Goal: Information Seeking & Learning: Find specific fact

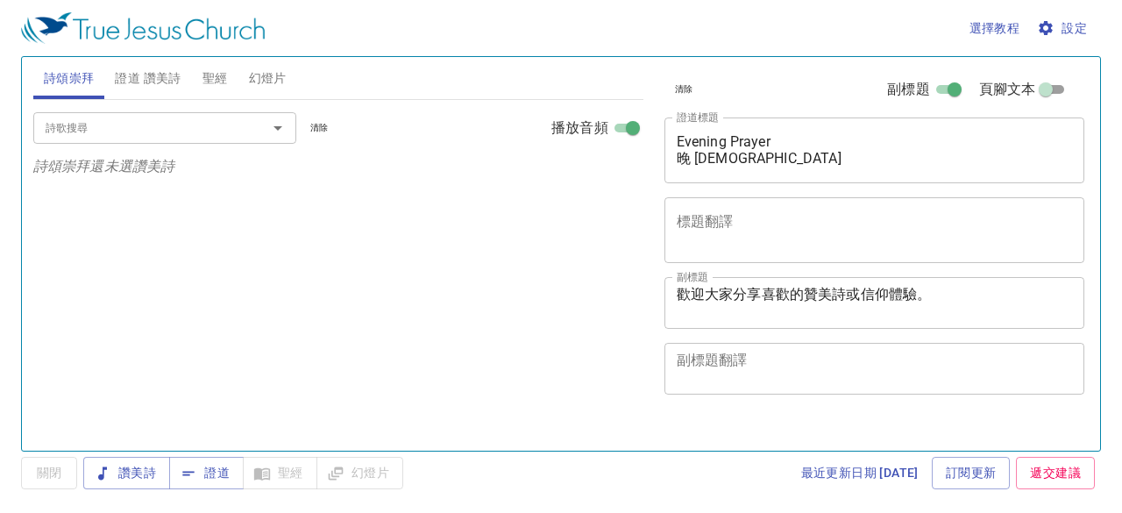
select select "1"
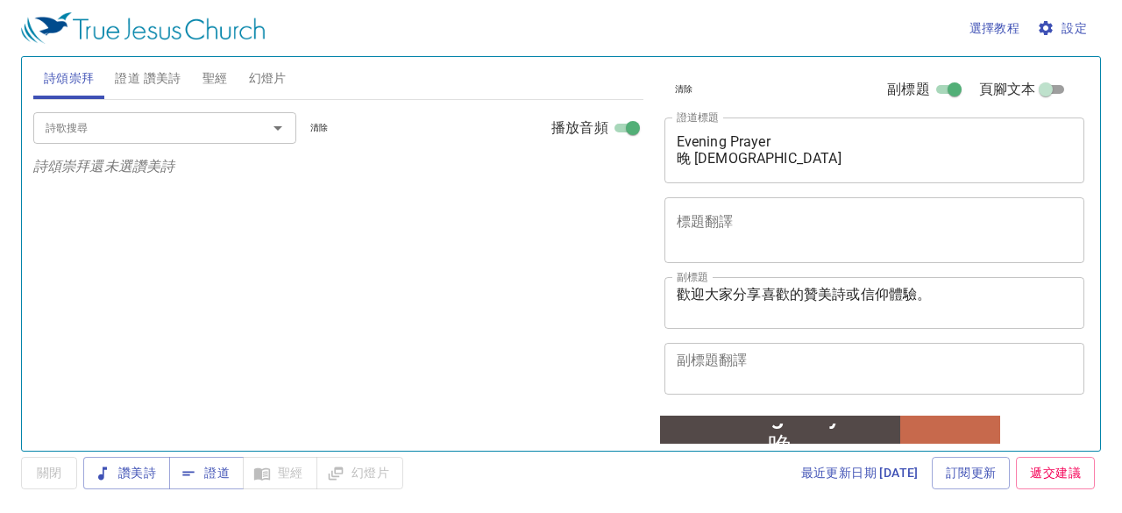
click at [152, 79] on span "證道 讚美詩" at bounding box center [148, 79] width 66 height 22
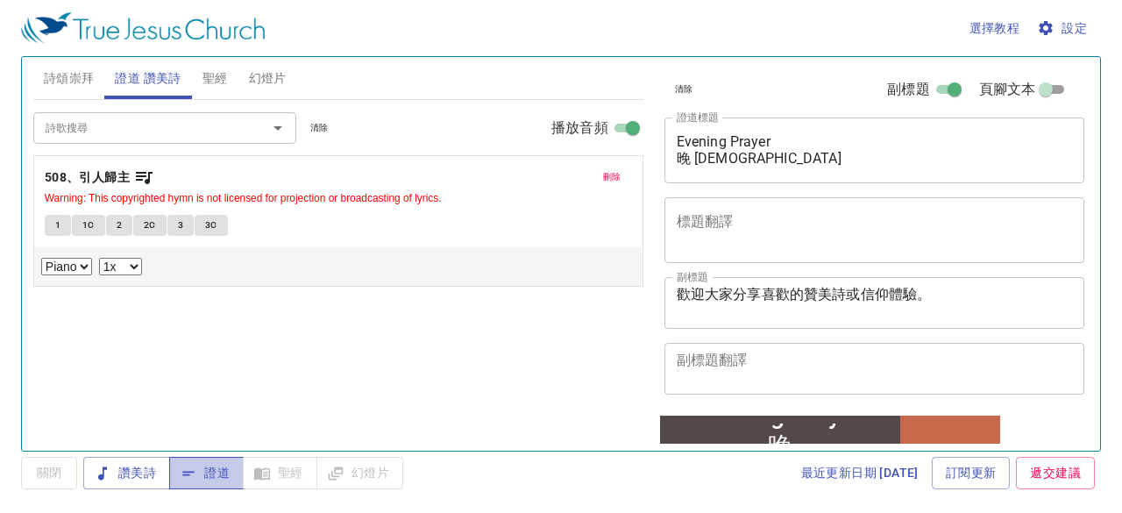
click at [221, 476] on span "證道" at bounding box center [206, 473] width 46 height 22
click at [219, 76] on span "聖經" at bounding box center [215, 79] width 25 height 22
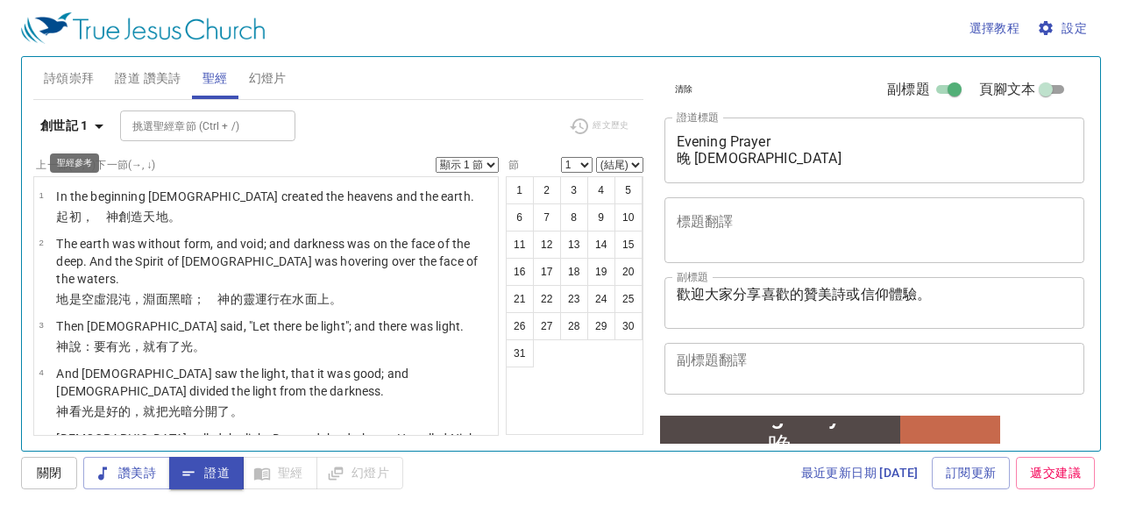
click at [103, 125] on icon "button" at bounding box center [99, 126] width 21 height 21
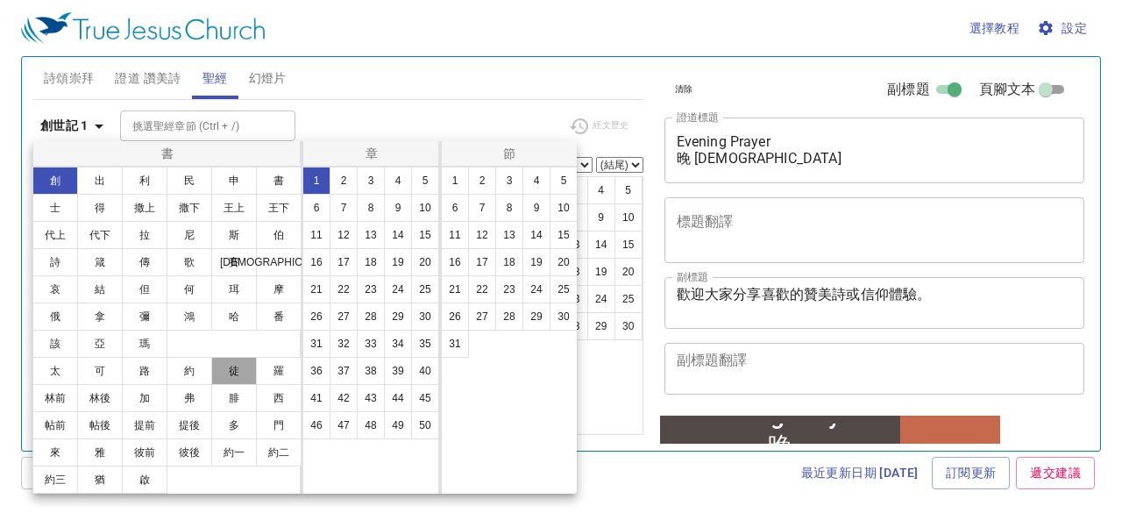
click at [226, 367] on button "徒" at bounding box center [234, 371] width 46 height 28
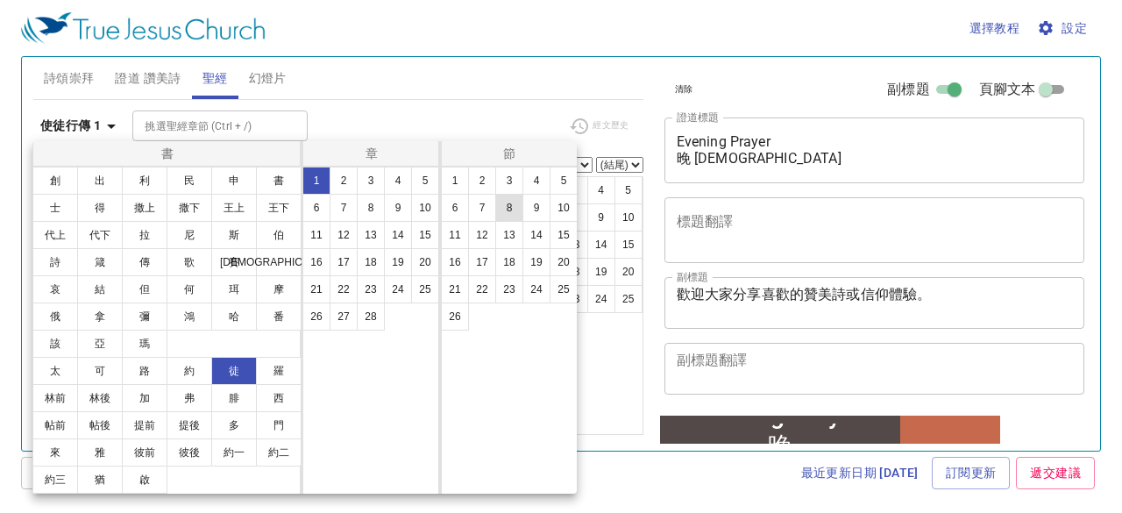
click at [508, 213] on button "8" at bounding box center [509, 208] width 28 height 28
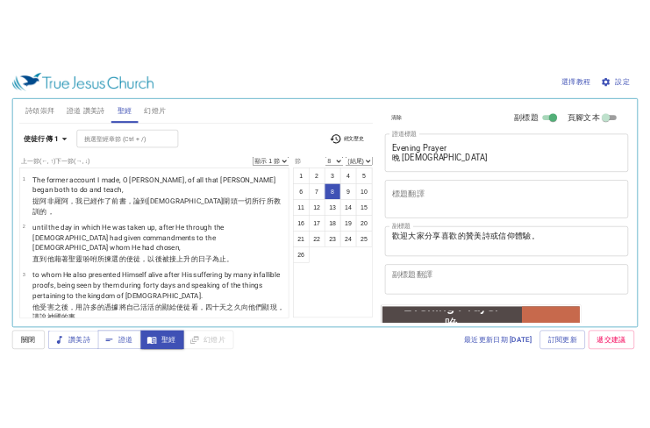
scroll to position [451, 0]
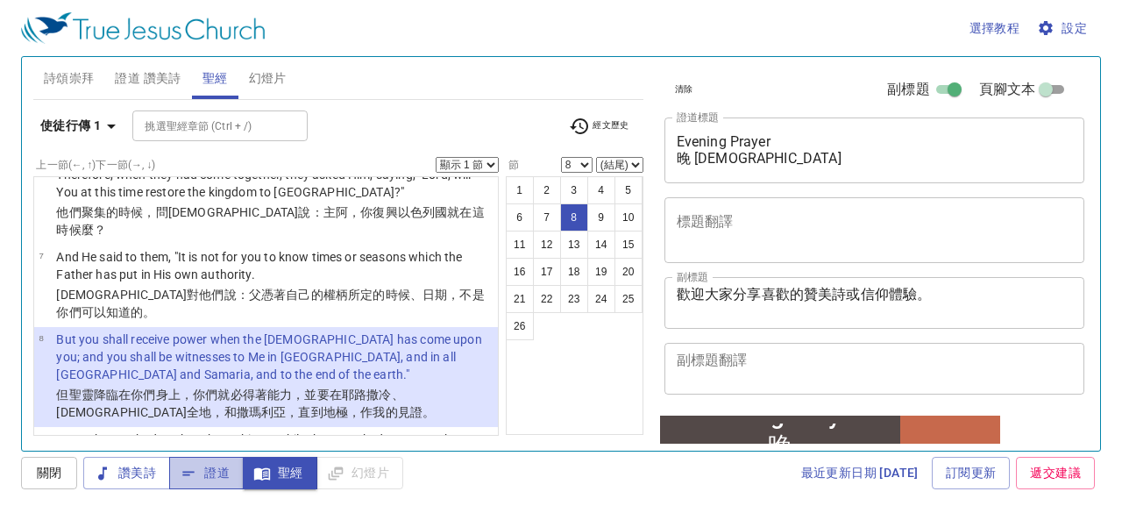
click at [217, 469] on span "證道" at bounding box center [206, 473] width 46 height 22
click at [151, 82] on span "證道 讚美詩" at bounding box center [148, 79] width 66 height 22
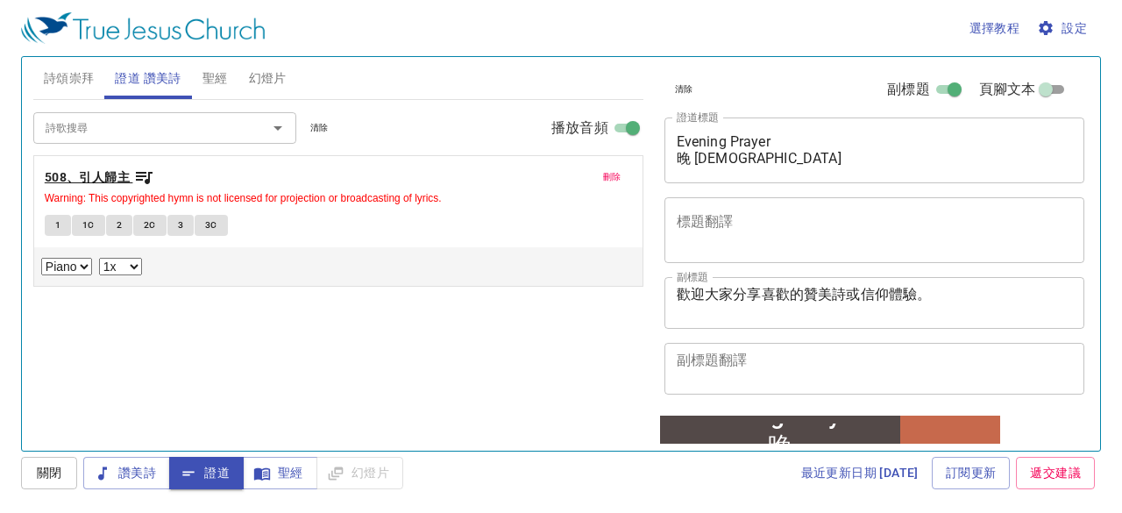
click at [124, 174] on b "508、引人歸主" at bounding box center [87, 178] width 85 height 22
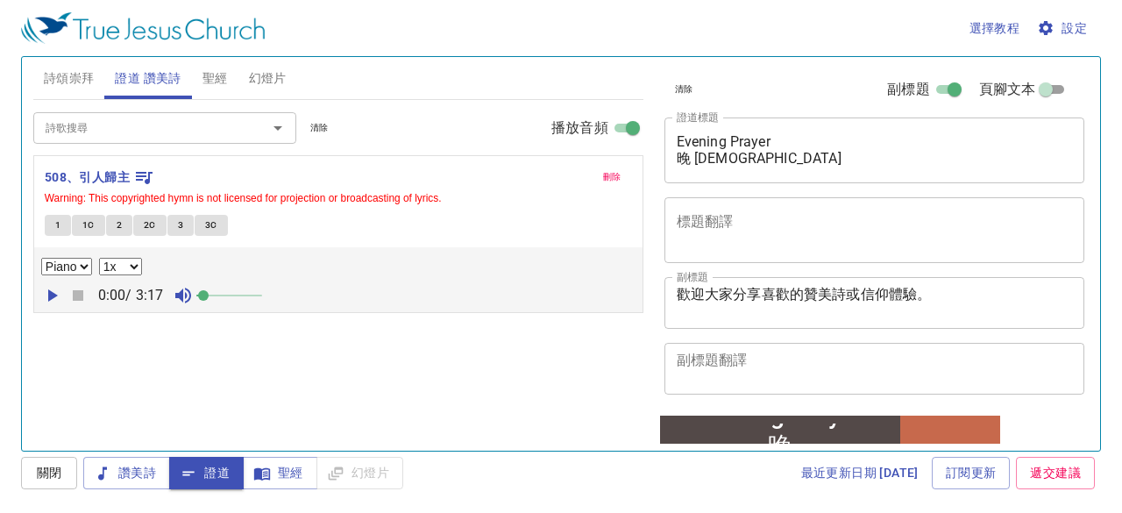
drag, startPoint x: 221, startPoint y: 290, endPoint x: 207, endPoint y: 293, distance: 14.3
click at [207, 293] on span at bounding box center [203, 295] width 11 height 11
click at [281, 346] on div "詩歌搜尋 詩歌搜尋 清除 播放音頻 刪除 508、引人歸主 Warning: This copyrighted hymn is not licensed fo…" at bounding box center [338, 268] width 610 height 336
click at [173, 82] on span "證道 讚美詩" at bounding box center [148, 79] width 66 height 22
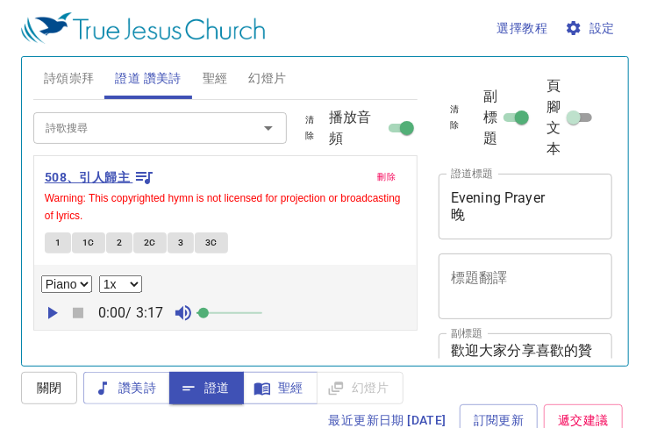
click at [114, 169] on b "508、引人歸主" at bounding box center [87, 178] width 85 height 22
click at [58, 241] on span "1" at bounding box center [57, 243] width 5 height 16
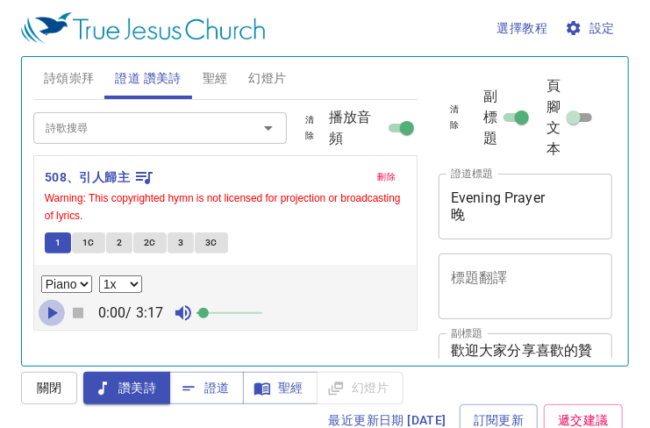
click at [51, 304] on icon "button" at bounding box center [51, 312] width 21 height 21
click at [91, 238] on span "1C" at bounding box center [88, 243] width 12 height 16
click at [119, 243] on span "2" at bounding box center [119, 243] width 5 height 16
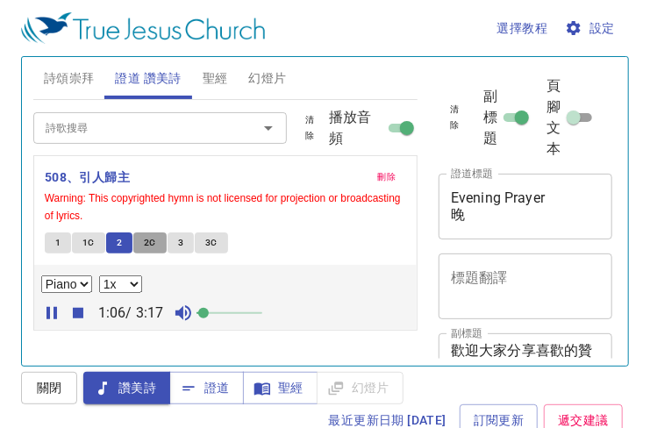
click at [147, 241] on span "2C" at bounding box center [150, 243] width 12 height 16
click at [179, 239] on span "3" at bounding box center [180, 243] width 5 height 16
click at [207, 238] on span "3C" at bounding box center [211, 243] width 12 height 16
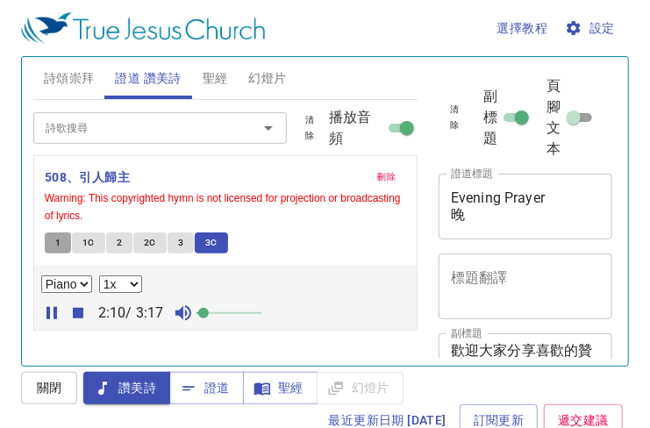
click at [61, 246] on button "1" at bounding box center [58, 242] width 26 height 21
click at [114, 238] on button "2" at bounding box center [119, 242] width 26 height 21
click at [178, 241] on span "3" at bounding box center [180, 243] width 5 height 16
click at [61, 240] on button "1" at bounding box center [58, 242] width 26 height 21
click at [55, 304] on icon "button" at bounding box center [51, 312] width 21 height 21
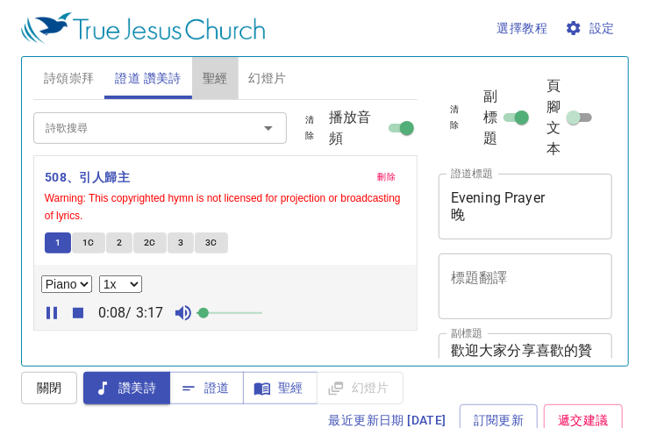
click at [215, 78] on span "聖經" at bounding box center [215, 79] width 25 height 22
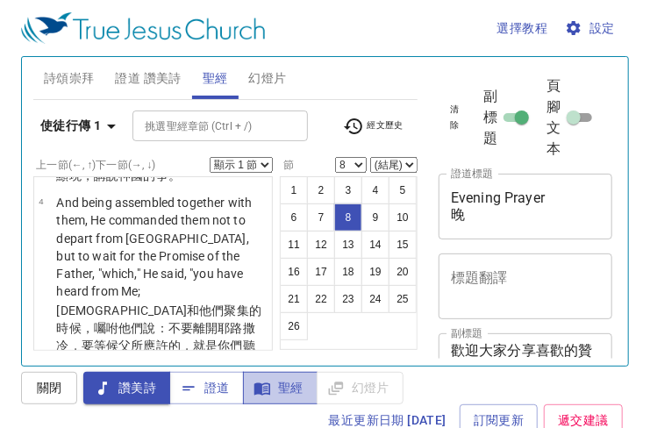
click at [0, 0] on span "聖經" at bounding box center [0, 0] width 0 height 0
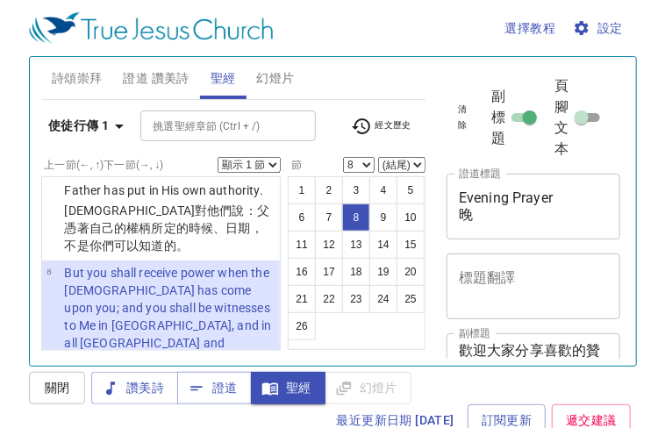
scroll to position [977, 0]
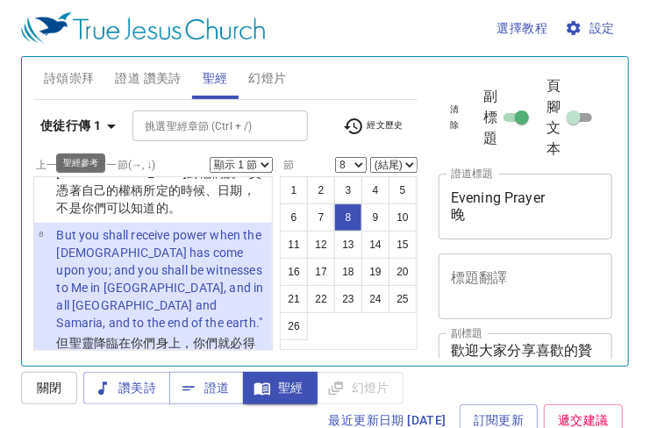
click at [109, 126] on icon "button" at bounding box center [111, 126] width 21 height 21
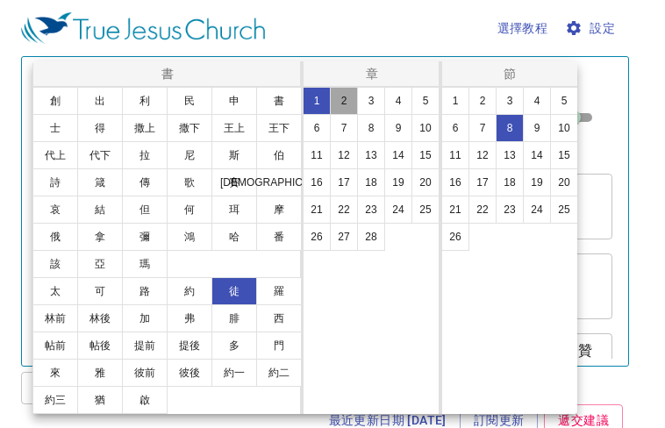
click at [345, 100] on button "2" at bounding box center [344, 101] width 28 height 28
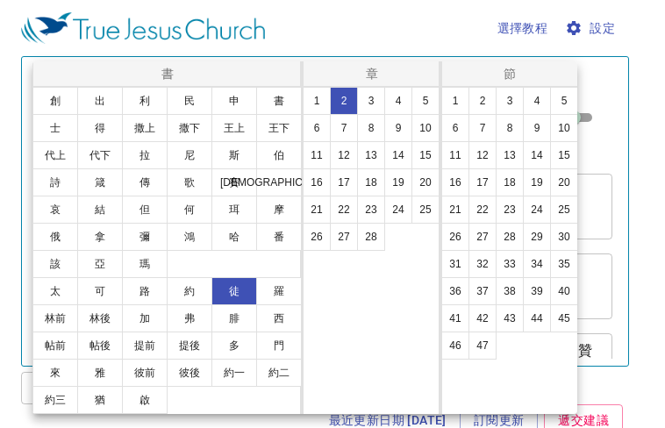
scroll to position [0, 0]
click at [472, 315] on button "42" at bounding box center [482, 318] width 28 height 28
select select "42"
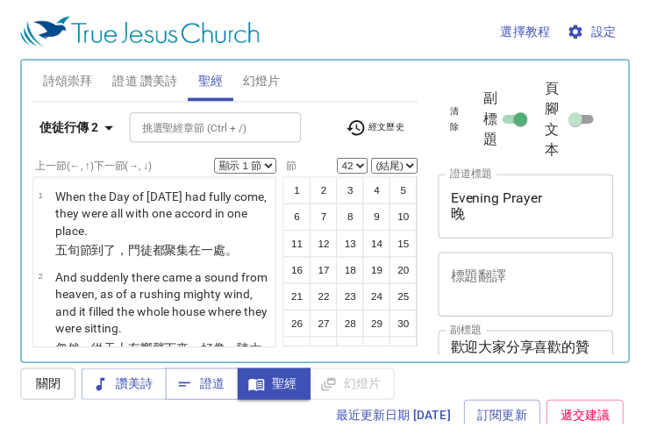
scroll to position [5288, 0]
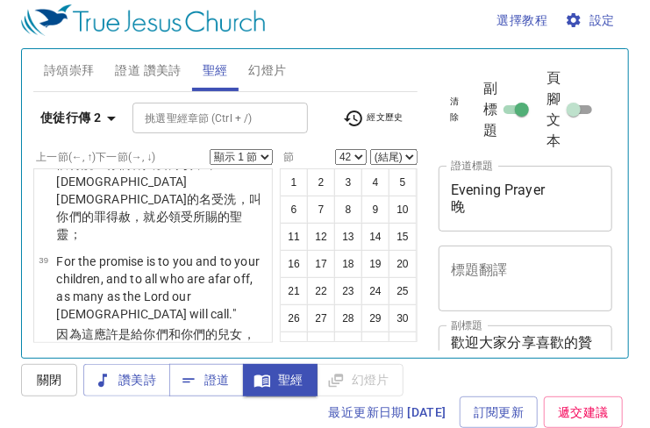
click at [261, 153] on select "顯示 1 節 顯示 2 節 顯示 3 節 顯示 4 節 顯示 5 節" at bounding box center [241, 157] width 63 height 16
select select "2"
click at [210, 149] on select "顯示 1 節 顯示 2 節 顯示 3 節 顯示 4 節 顯示 5 節" at bounding box center [241, 157] width 63 height 16
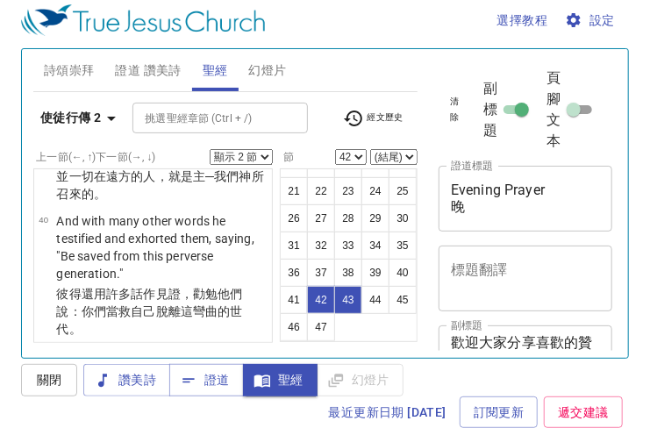
scroll to position [153, 0]
click at [297, 296] on button "41" at bounding box center [294, 300] width 28 height 28
select select "41"
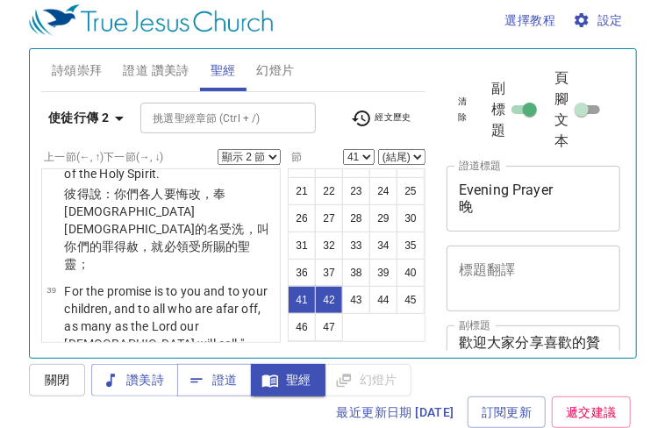
scroll to position [5346, 0]
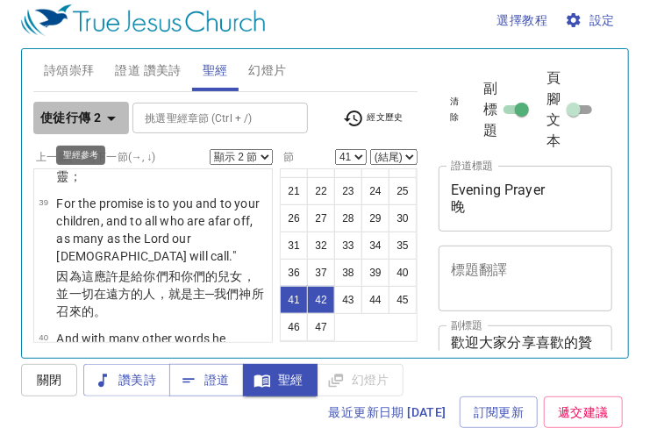
click at [116, 117] on icon "button" at bounding box center [111, 118] width 21 height 21
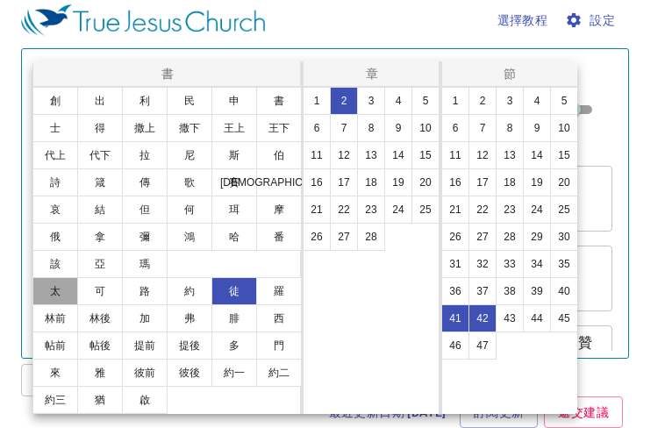
click at [55, 281] on button "太" at bounding box center [55, 291] width 46 height 28
select select "1"
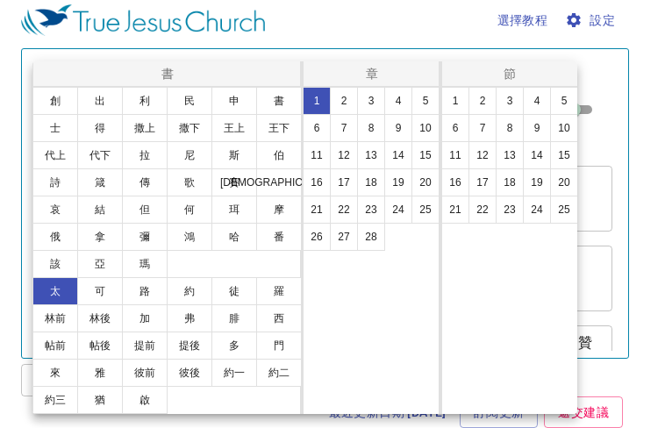
scroll to position [18, 0]
click at [366, 232] on button "28" at bounding box center [371, 237] width 28 height 28
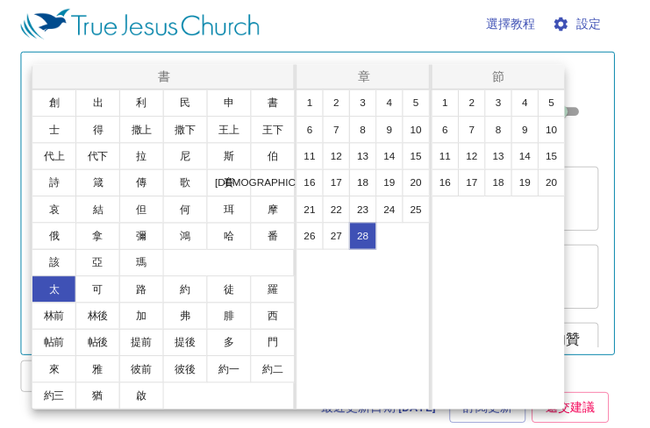
scroll to position [0, 0]
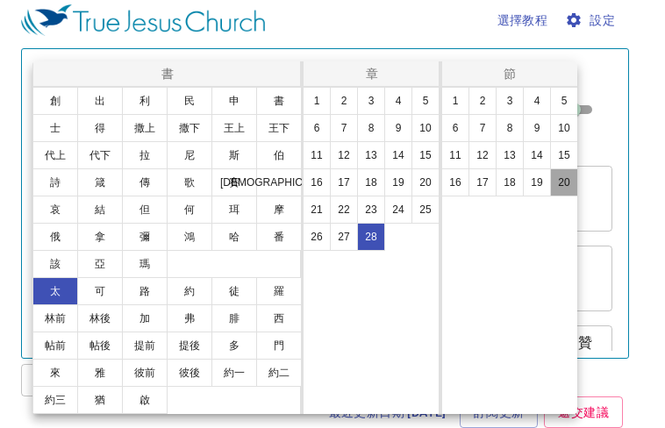
click at [560, 185] on button "20" at bounding box center [564, 182] width 28 height 28
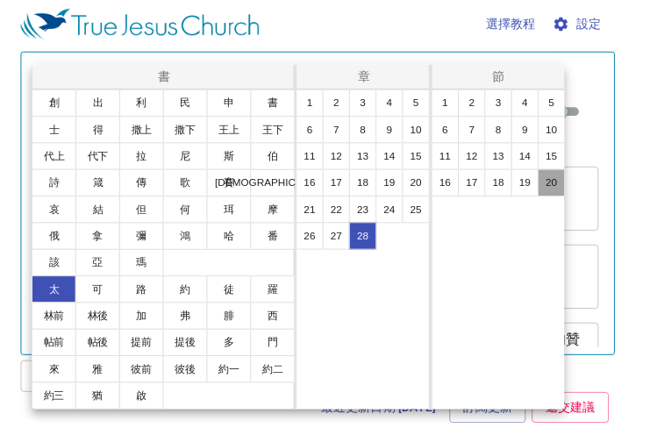
scroll to position [2313, 0]
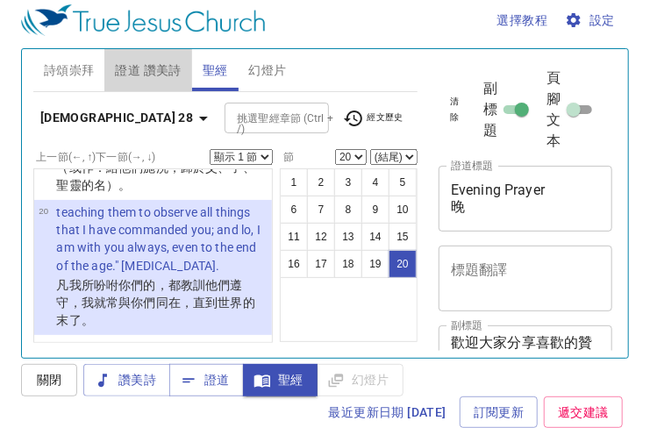
click at [132, 65] on span "證道 讚美詩" at bounding box center [148, 71] width 66 height 22
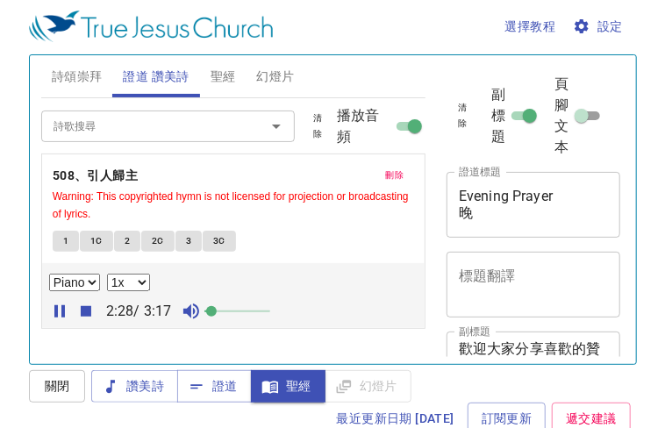
scroll to position [0, 0]
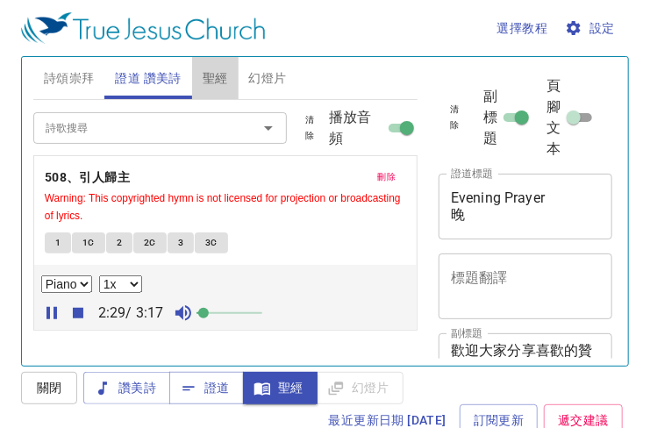
click at [231, 75] on button "聖經" at bounding box center [215, 78] width 46 height 42
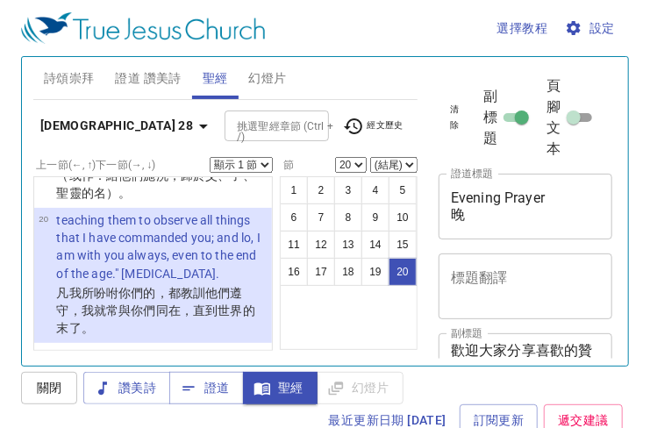
click at [370, 124] on span "經文歷史" at bounding box center [373, 126] width 60 height 21
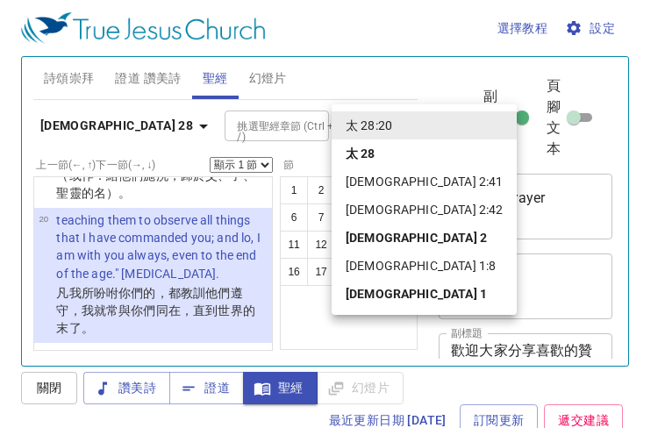
click at [365, 272] on li "[DEMOGRAPHIC_DATA] 1:8" at bounding box center [423, 266] width 185 height 28
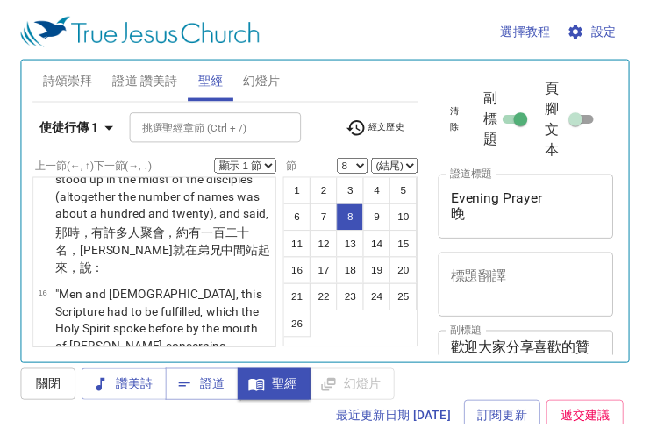
scroll to position [977, 0]
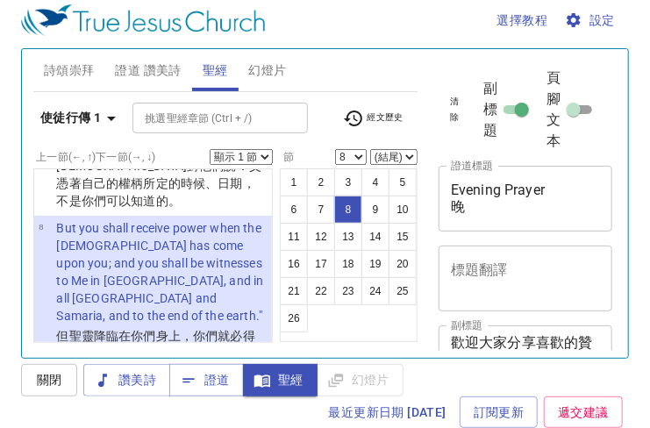
click at [379, 105] on button "經文歷史" at bounding box center [373, 118] width 82 height 26
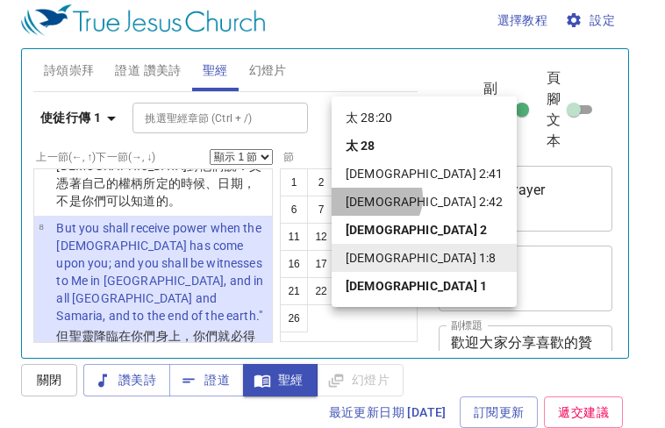
drag, startPoint x: 374, startPoint y: 197, endPoint x: 373, endPoint y: 180, distance: 17.6
click at [373, 180] on ul "[DEMOGRAPHIC_DATA]:20 [DEMOGRAPHIC_DATA] 2:41 [DEMOGRAPHIC_DATA] 2:42 [DEMOGRAP…" at bounding box center [423, 201] width 185 height 210
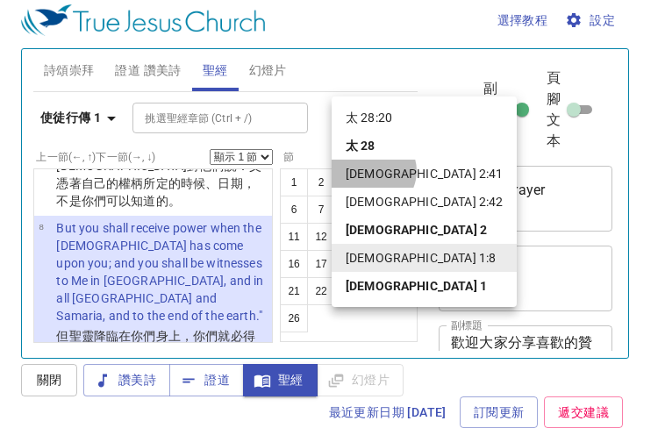
click at [0, 0] on li "[DEMOGRAPHIC_DATA] 2:41" at bounding box center [0, 0] width 0 height 0
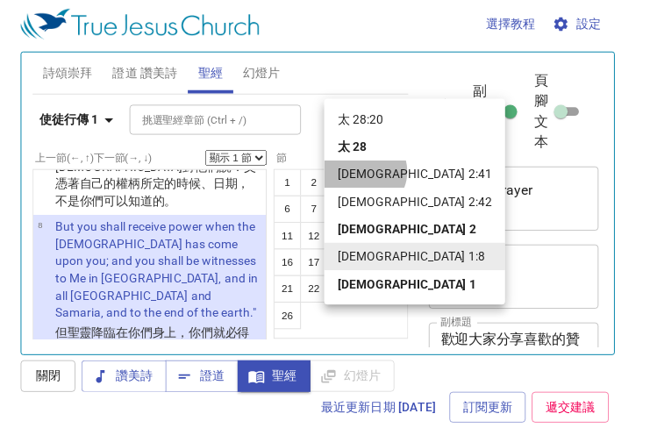
scroll to position [5171, 0]
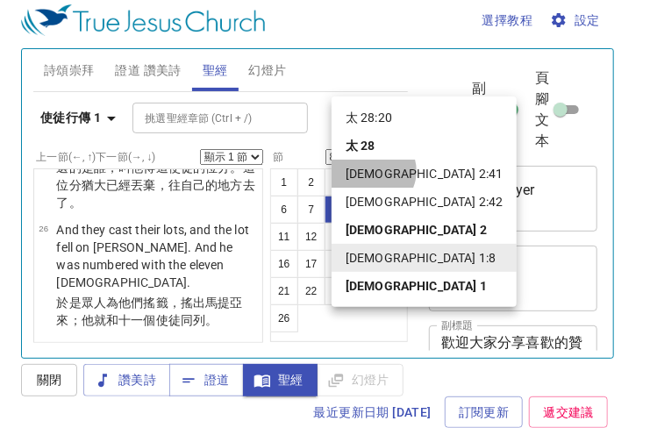
select select "41"
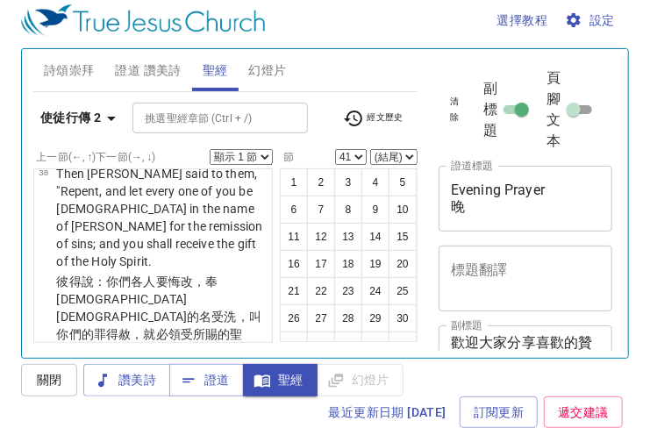
click at [267, 160] on select "顯示 1 節 顯示 2 節 顯示 3 節 顯示 4 節 顯示 5 節" at bounding box center [241, 157] width 63 height 16
select select "5"
click at [210, 149] on select "顯示 1 節 顯示 2 節 顯示 3 節 顯示 4 節 顯示 5 節" at bounding box center [241, 157] width 63 height 16
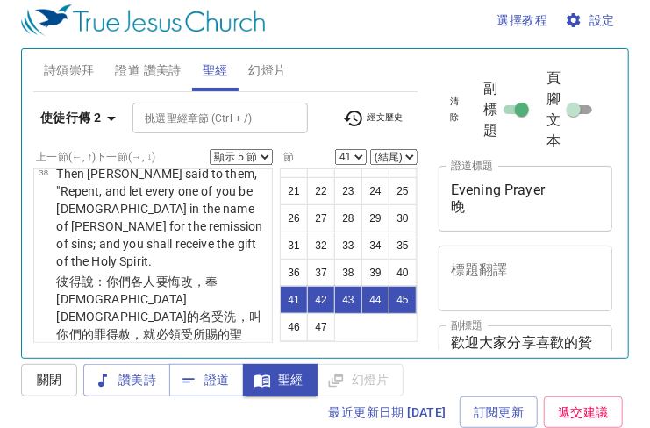
scroll to position [153, 0]
click at [308, 319] on button "46" at bounding box center [294, 327] width 28 height 28
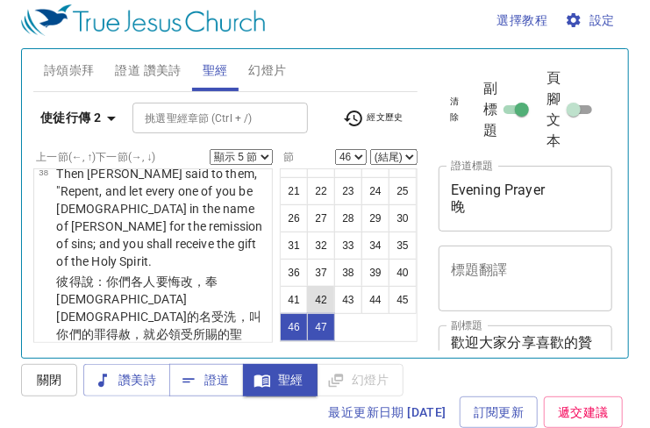
scroll to position [5705, 0]
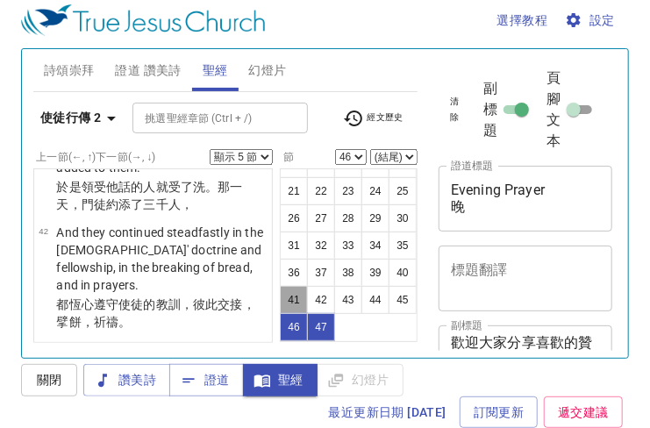
click at [298, 302] on button "41" at bounding box center [294, 300] width 28 height 28
select select "41"
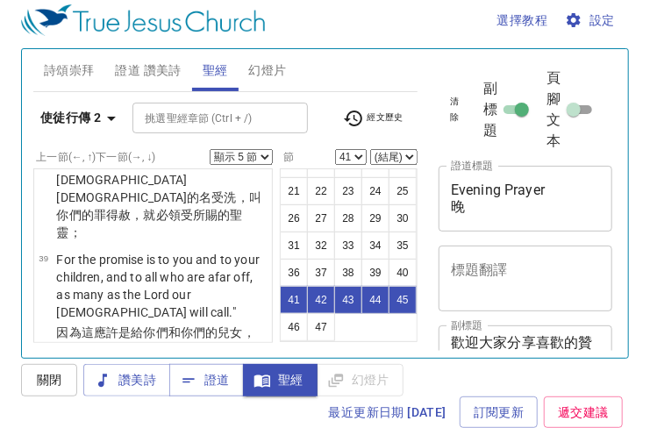
scroll to position [5346, 0]
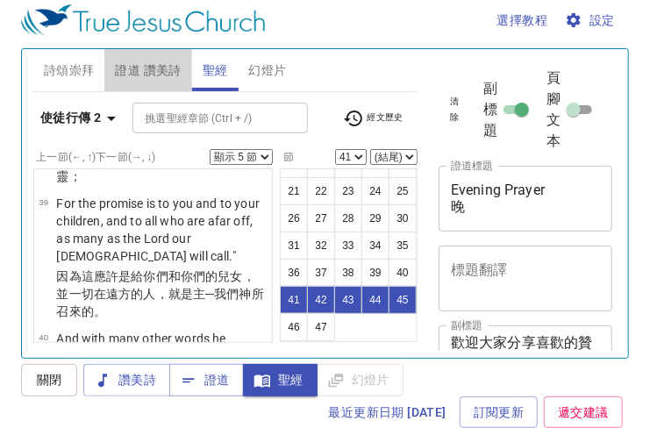
click at [147, 75] on span "證道 讚美詩" at bounding box center [148, 71] width 66 height 22
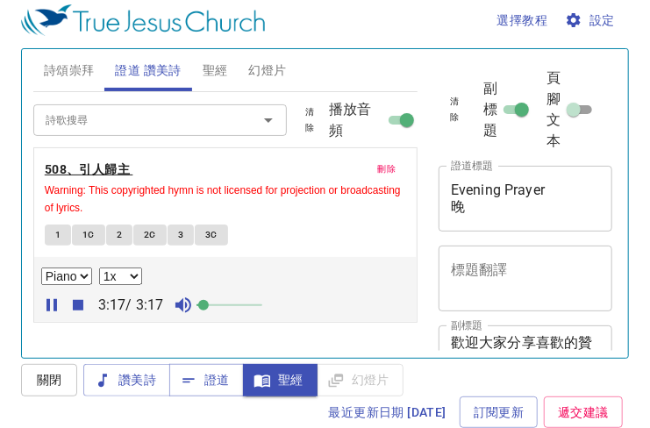
click at [95, 166] on b "508、引人歸主" at bounding box center [87, 170] width 85 height 22
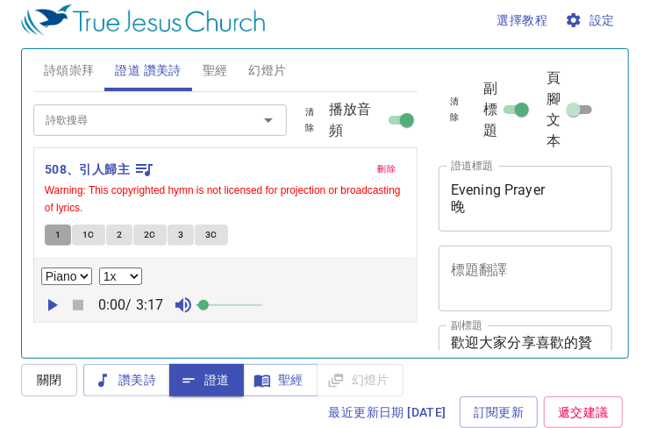
click at [53, 236] on button "1" at bounding box center [58, 234] width 26 height 21
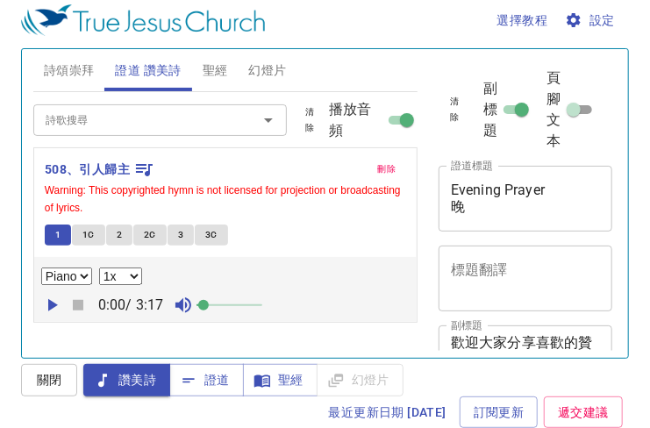
click at [53, 296] on icon "button" at bounding box center [51, 305] width 21 height 21
click at [68, 298] on icon "button" at bounding box center [78, 305] width 21 height 21
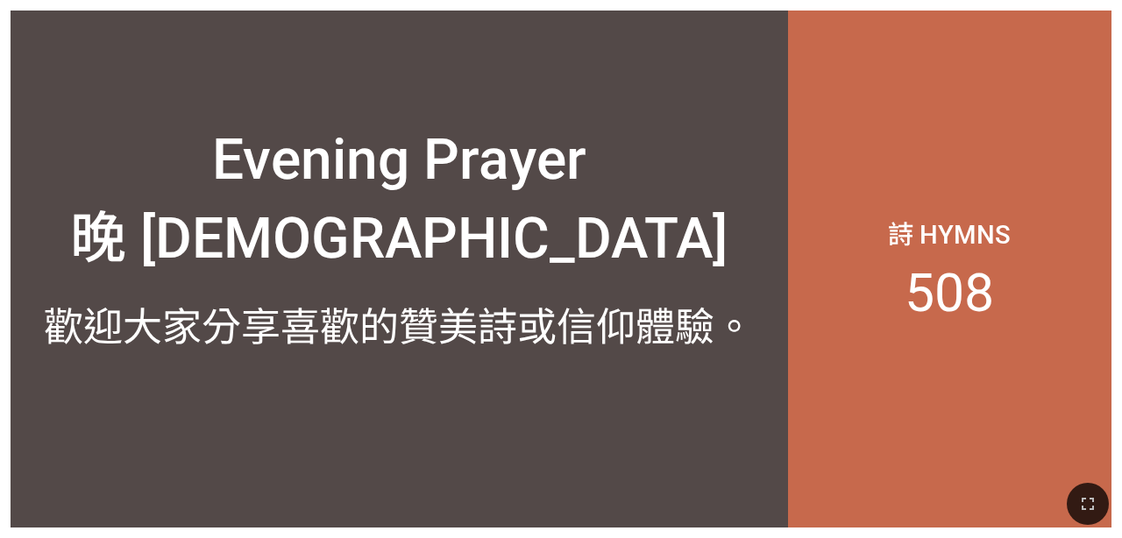
drag, startPoint x: 933, startPoint y: 31, endPoint x: 931, endPoint y: 22, distance: 8.9
click at [707, 22] on div "詩 Hymns 508" at bounding box center [949, 269] width 323 height 517
